Goal: Task Accomplishment & Management: Manage account settings

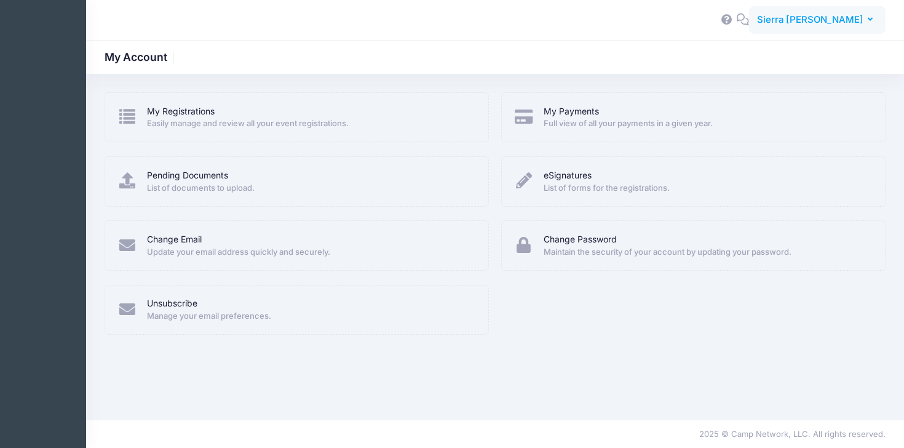
click at [831, 20] on span "Sierra [PERSON_NAME]" at bounding box center [810, 20] width 106 height 14
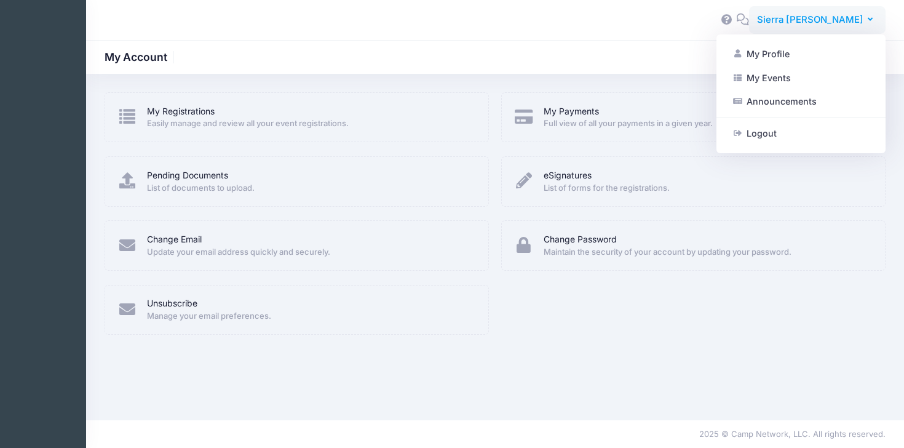
click at [831, 20] on span "Sierra [PERSON_NAME]" at bounding box center [810, 20] width 106 height 14
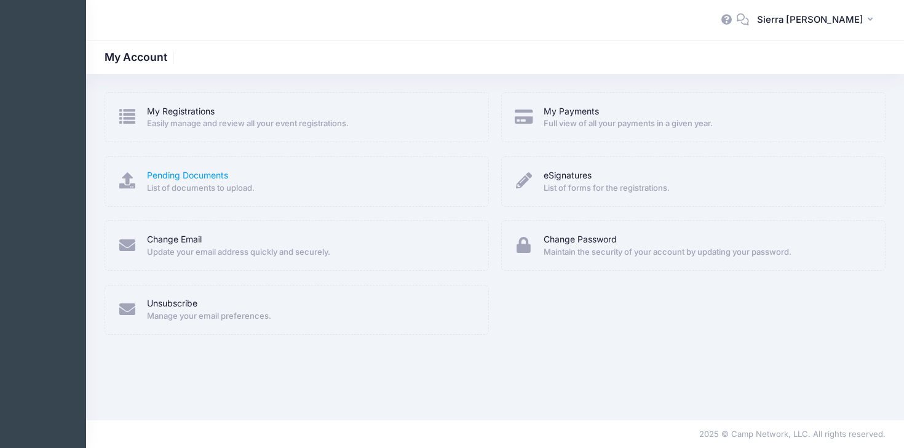
click at [186, 180] on link "Pending Documents" at bounding box center [187, 175] width 81 height 13
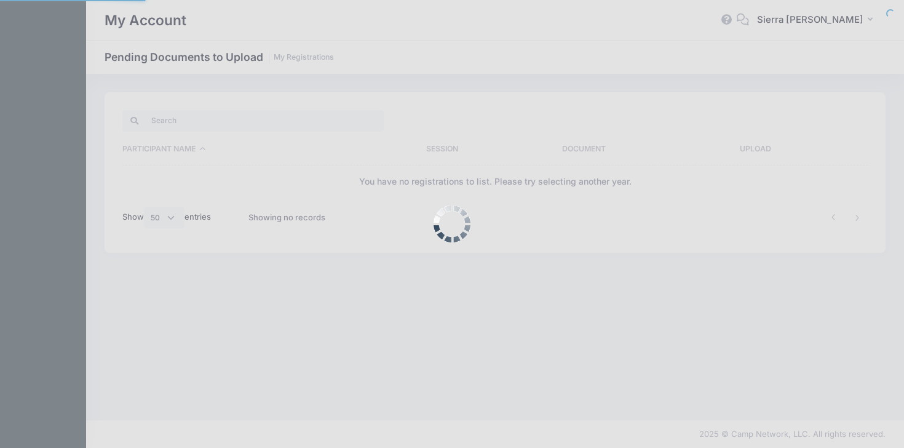
select select "50"
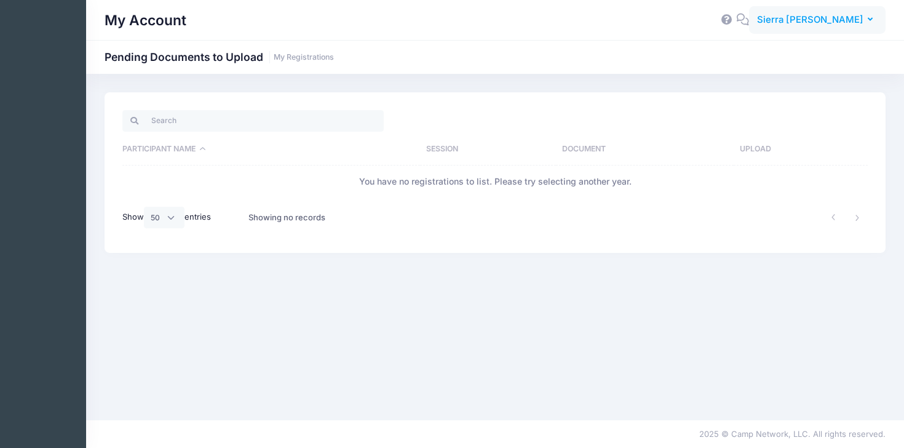
click at [851, 21] on span "Sierra [PERSON_NAME]" at bounding box center [810, 20] width 106 height 14
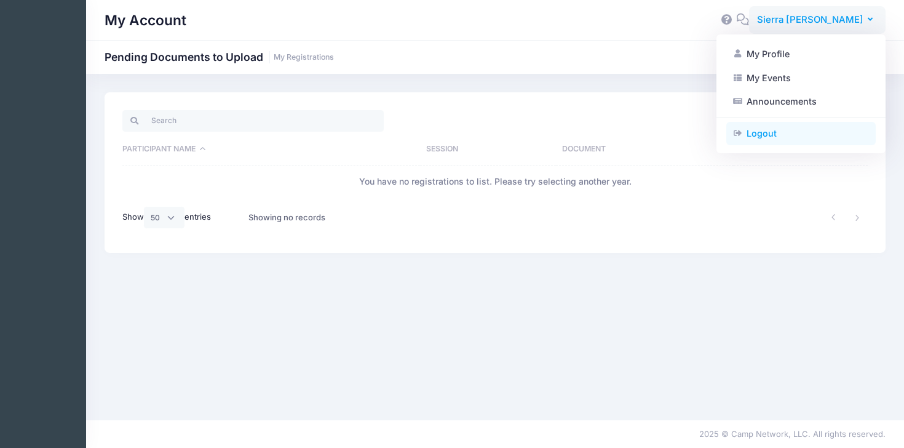
click at [764, 137] on link "Logout" at bounding box center [801, 133] width 149 height 23
